Goal: Check status: Check status

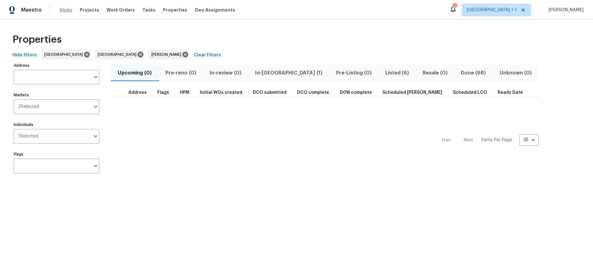
click at [60, 11] on span "Visits" at bounding box center [66, 10] width 13 height 6
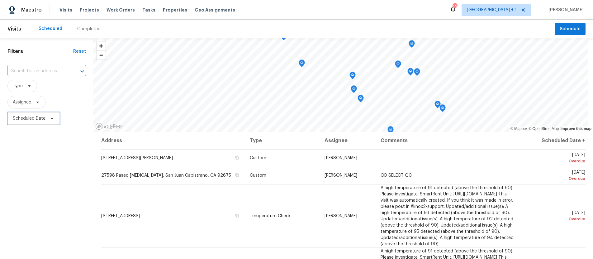
click at [27, 118] on span "Scheduled Date" at bounding box center [29, 118] width 33 height 6
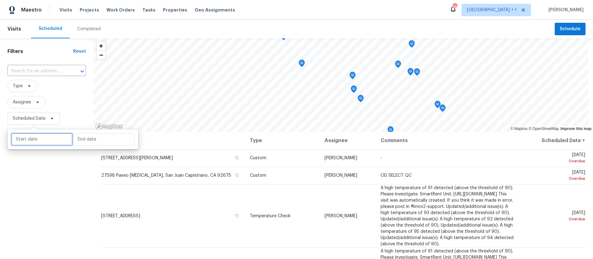
select select "8"
select select "2025"
select select "9"
select select "2025"
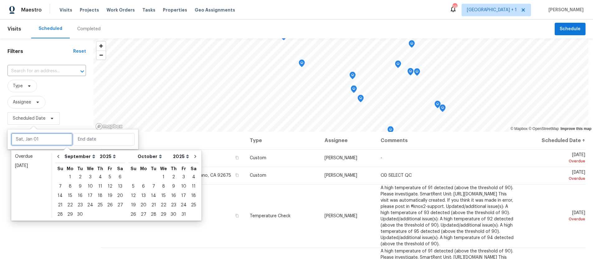
click at [39, 141] on input "text" at bounding box center [41, 139] width 61 height 12
click at [86, 176] on div "3" at bounding box center [90, 177] width 10 height 9
type input "[DATE]"
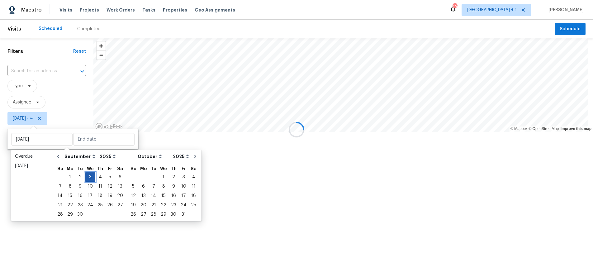
click at [86, 176] on div "3" at bounding box center [90, 177] width 10 height 9
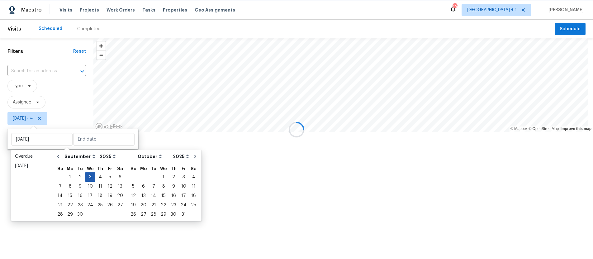
type input "[DATE]"
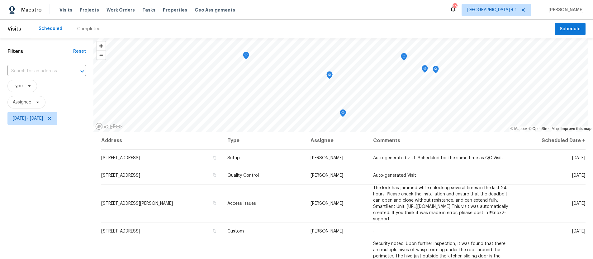
click at [31, 192] on div "Filters Reset ​ Type Assignee [DATE] - [DATE]" at bounding box center [46, 188] width 93 height 301
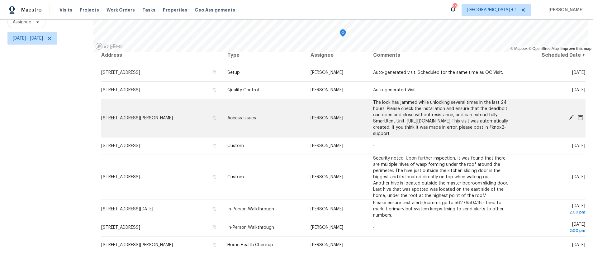
scroll to position [12, 0]
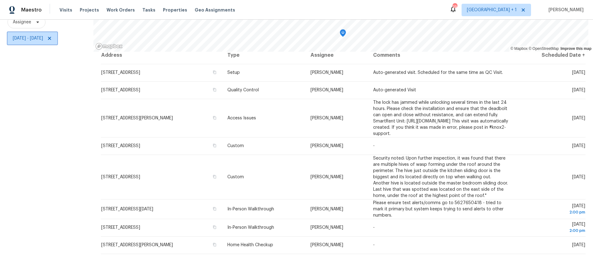
click at [43, 35] on span "[DATE] - [DATE]" at bounding box center [28, 38] width 30 height 6
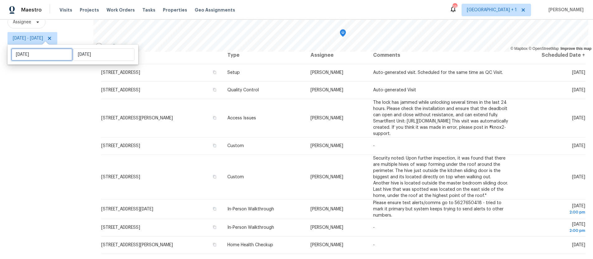
click at [58, 52] on input "[DATE]" at bounding box center [41, 54] width 61 height 12
select select "8"
select select "2025"
select select "9"
select select "2025"
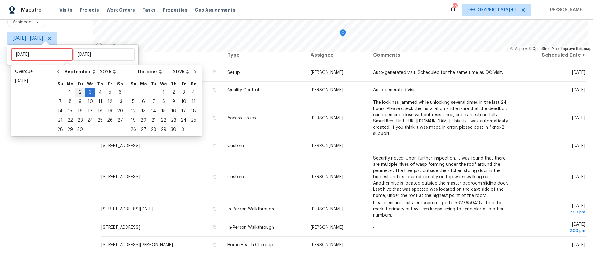
type input "[DATE]"
click at [98, 91] on div "4" at bounding box center [100, 92] width 10 height 9
type input "[DATE]"
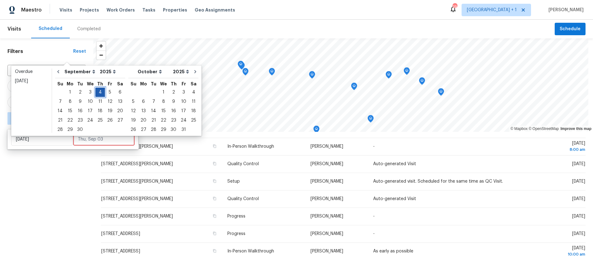
click at [98, 91] on div "4" at bounding box center [100, 92] width 10 height 9
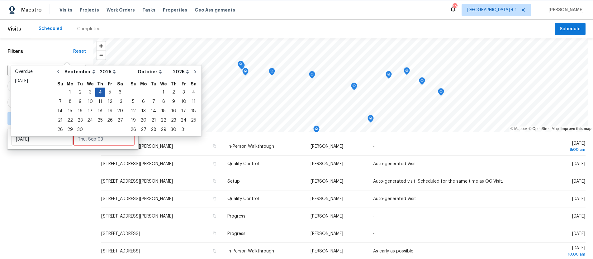
type input "[DATE]"
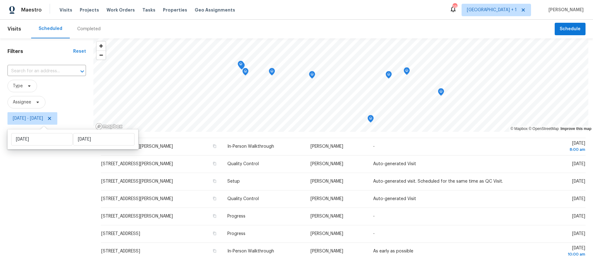
click at [19, 182] on div "Filters Reset ​ Type Assignee [DATE] - [DATE]" at bounding box center [46, 188] width 93 height 301
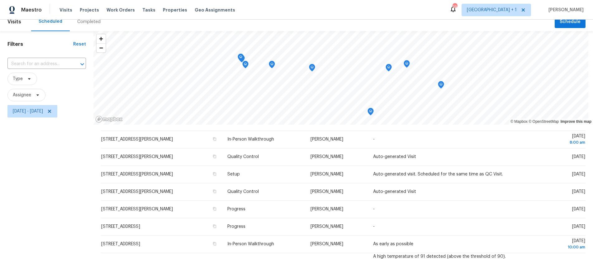
scroll to position [7, 0]
